Goal: Find specific page/section: Find specific page/section

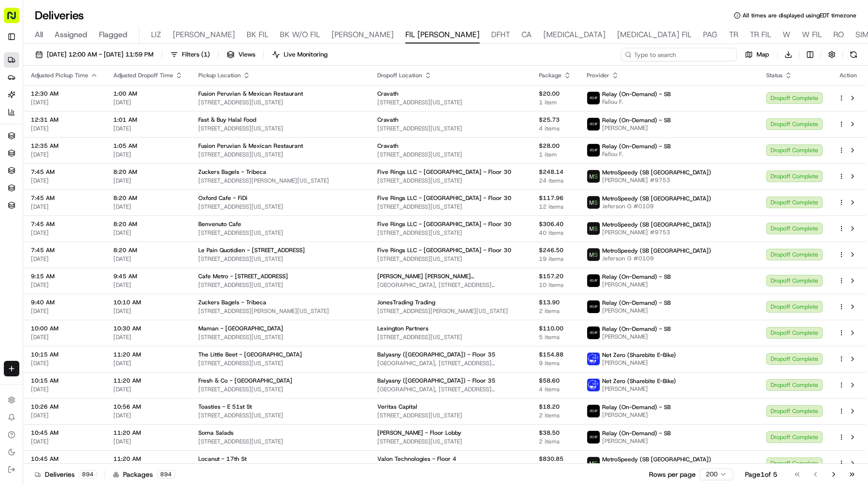
click at [692, 48] on input at bounding box center [679, 55] width 116 height 14
paste input "Pita Grill Kosher - 2nd Ave"
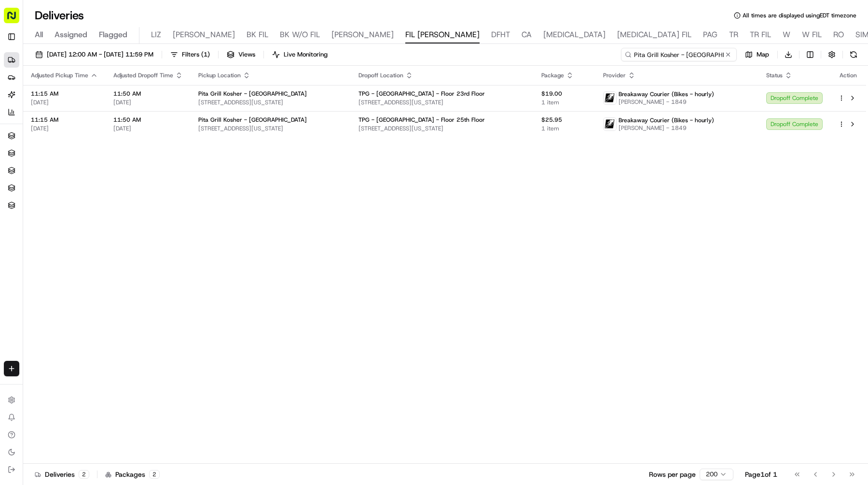
type input "Pita Grill Kosher - 2nd Ave"
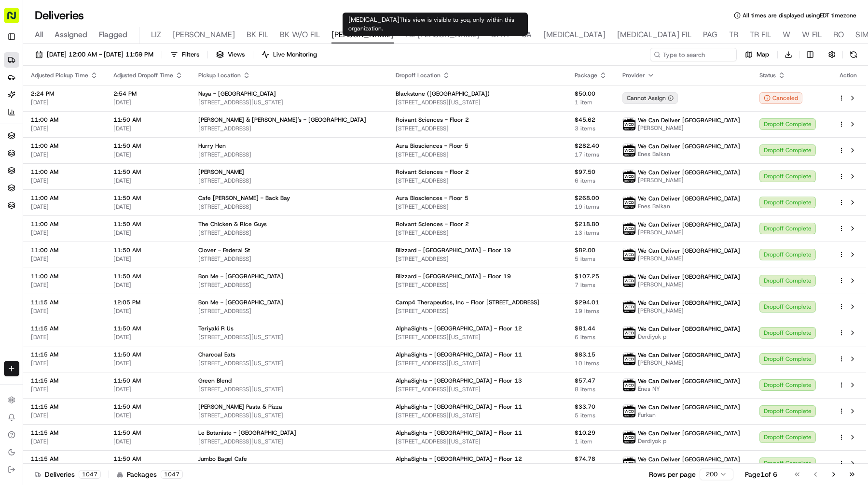
click at [666, 11] on div "Deliveries All times are displayed using EDT timezone" at bounding box center [445, 15] width 845 height 15
